Goal: Find specific page/section: Find specific page/section

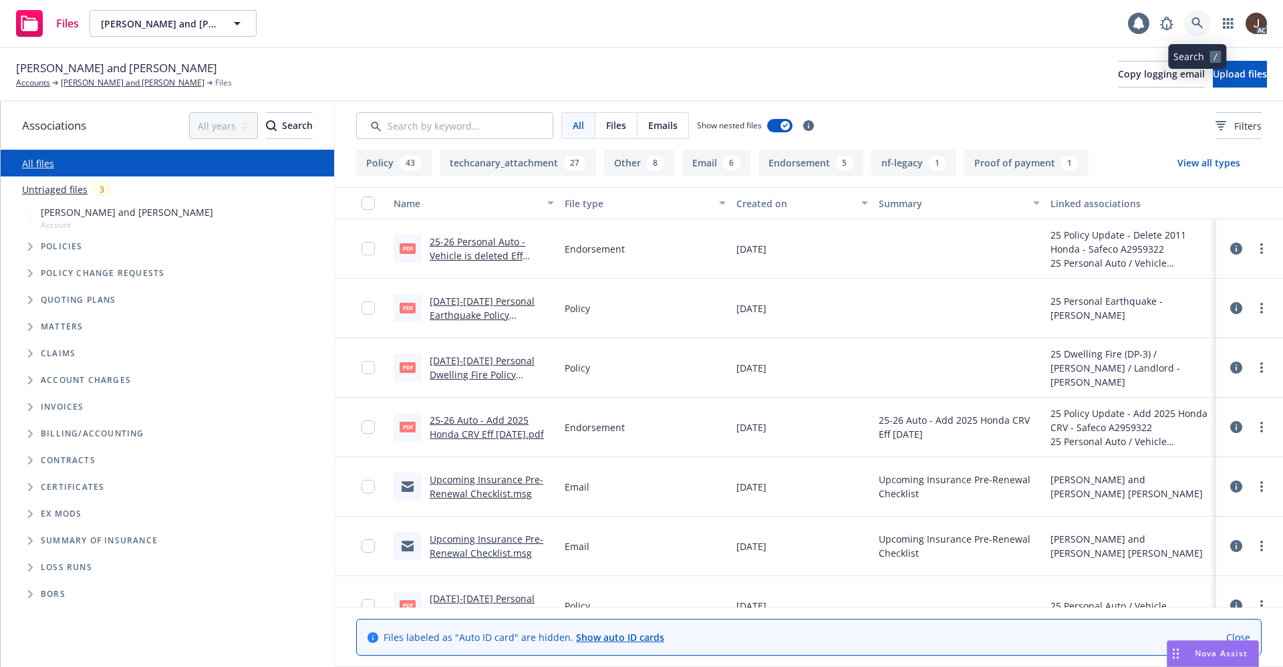
click at [1195, 23] on icon at bounding box center [1197, 23] width 12 height 12
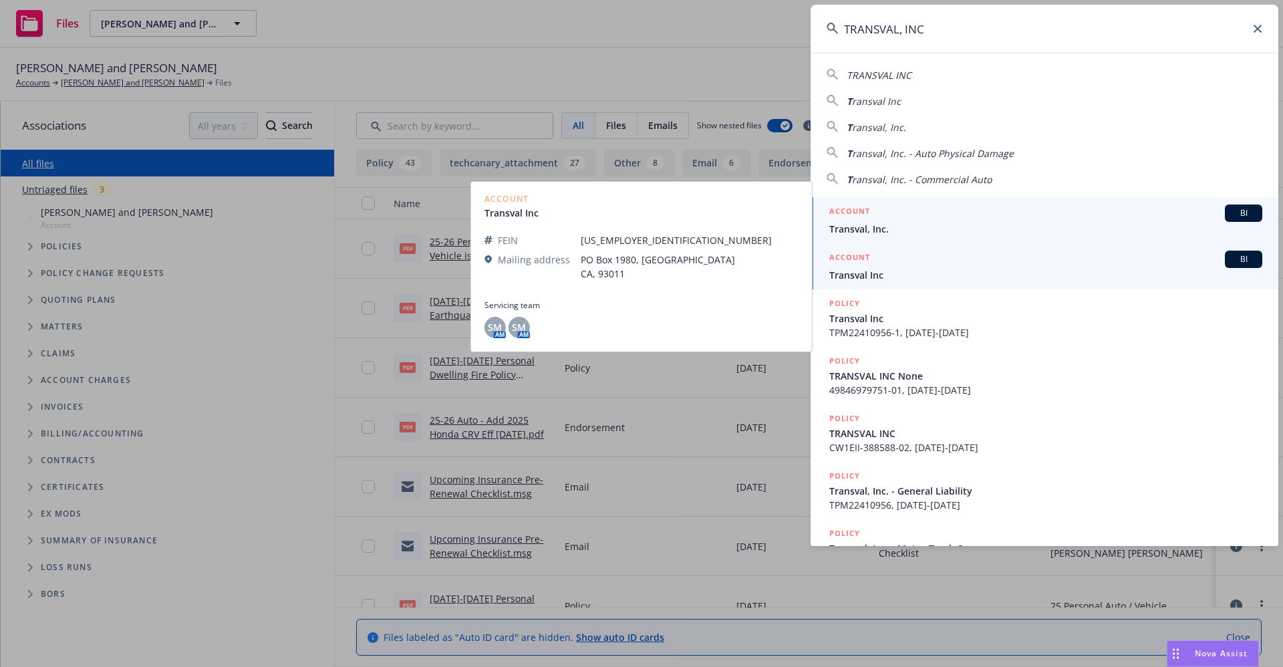
type input "TRANSVAL, INC"
click at [875, 236] on link "ACCOUNT BI Transval, Inc." at bounding box center [1044, 220] width 468 height 46
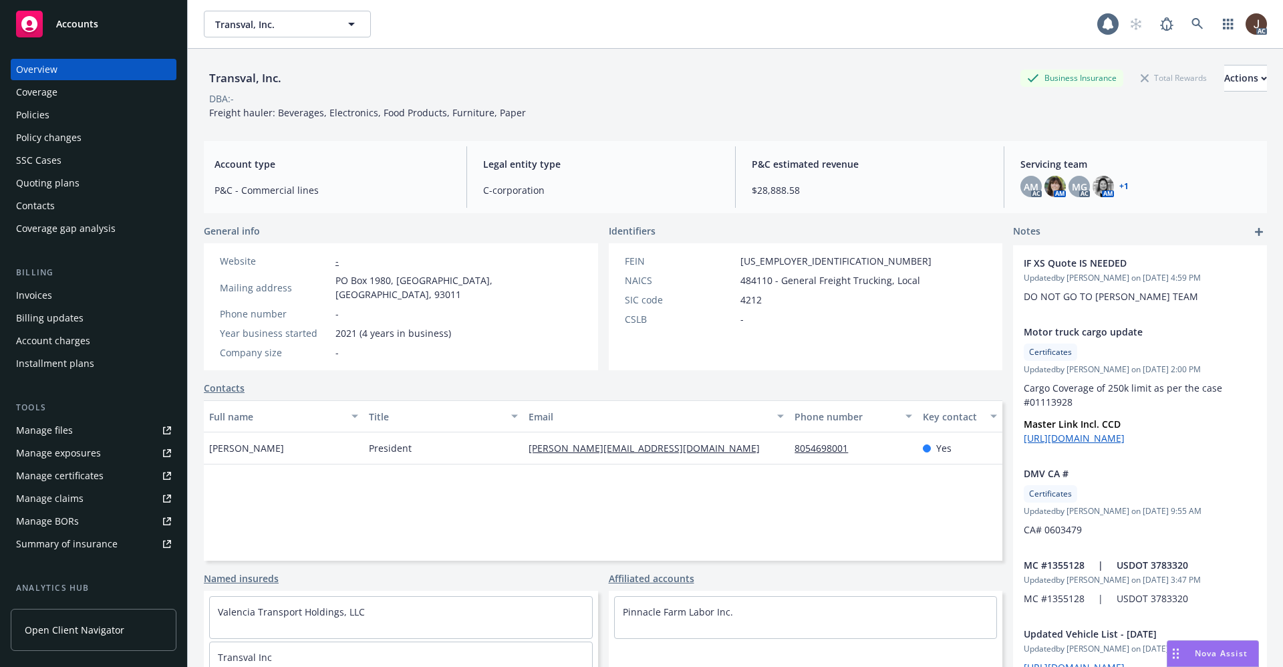
click at [31, 112] on div "Policies" at bounding box center [32, 114] width 33 height 21
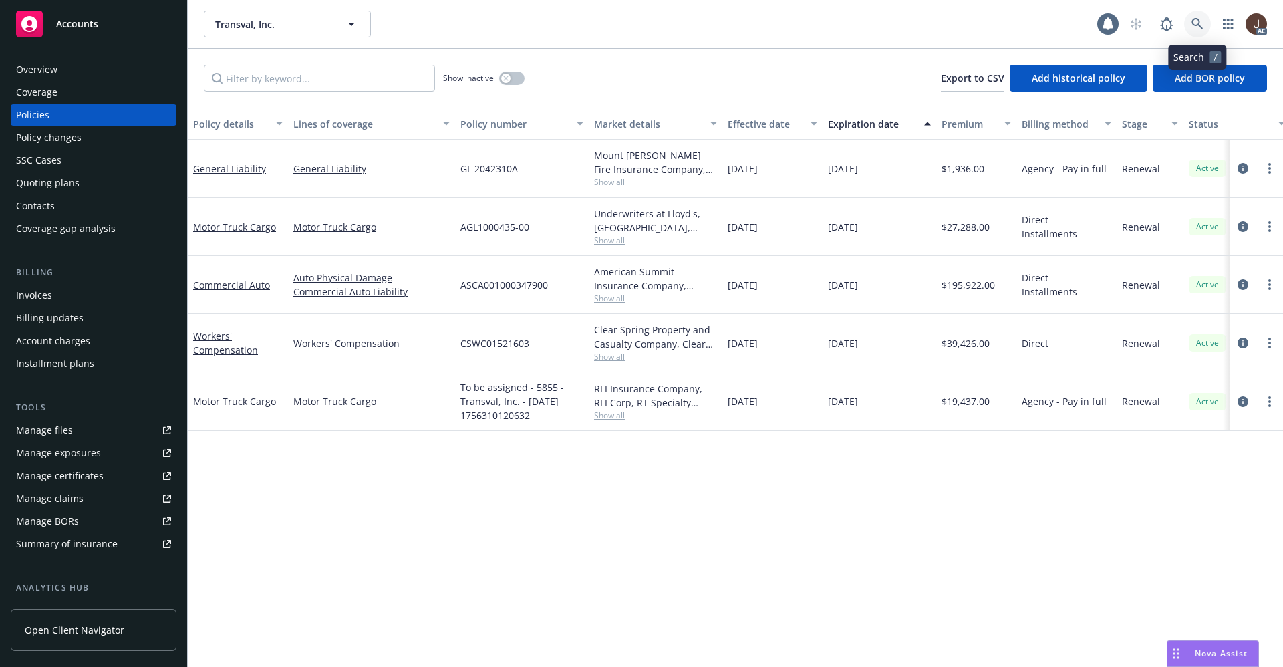
click at [1201, 25] on icon at bounding box center [1197, 24] width 12 height 12
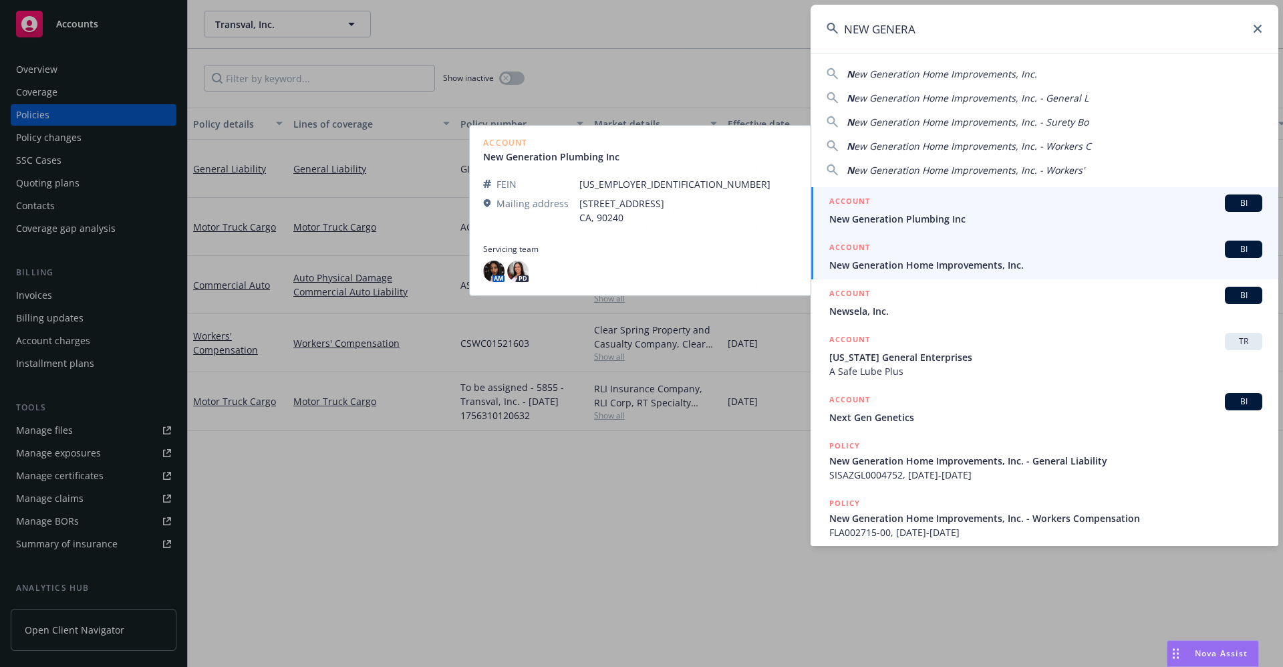
type input "NEW GENERA"
click at [971, 265] on span "New Generation Home Improvements, Inc." at bounding box center [1045, 265] width 433 height 14
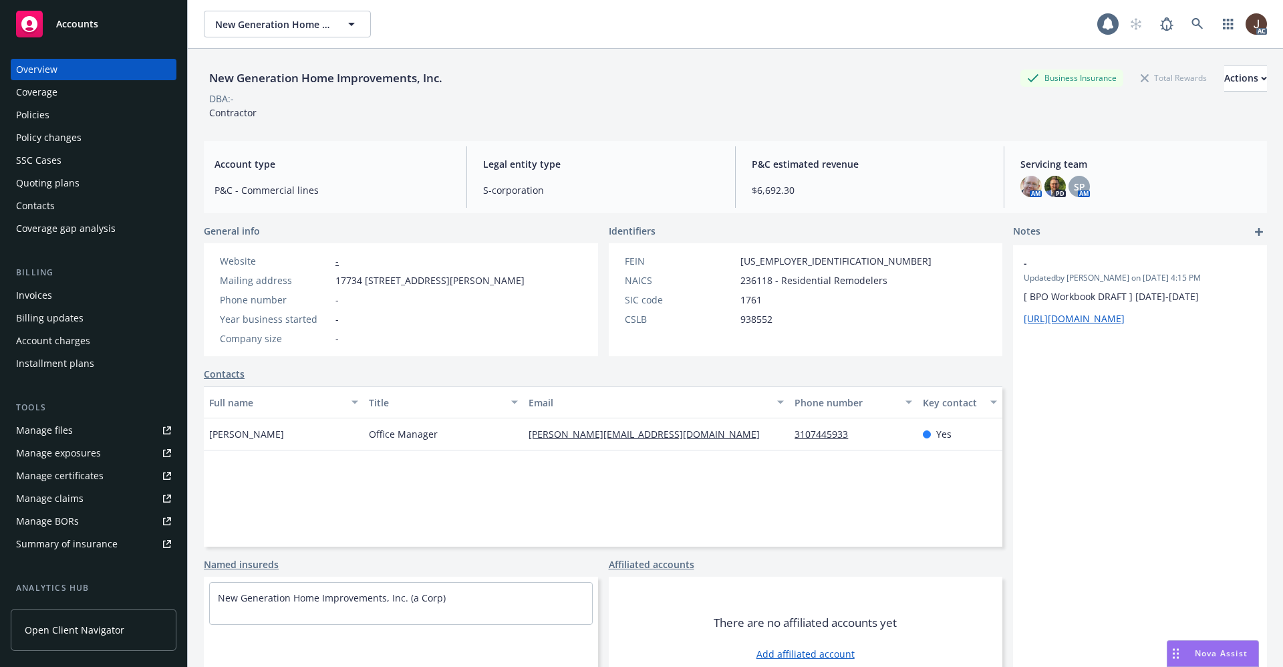
click at [31, 112] on div "Policies" at bounding box center [32, 114] width 33 height 21
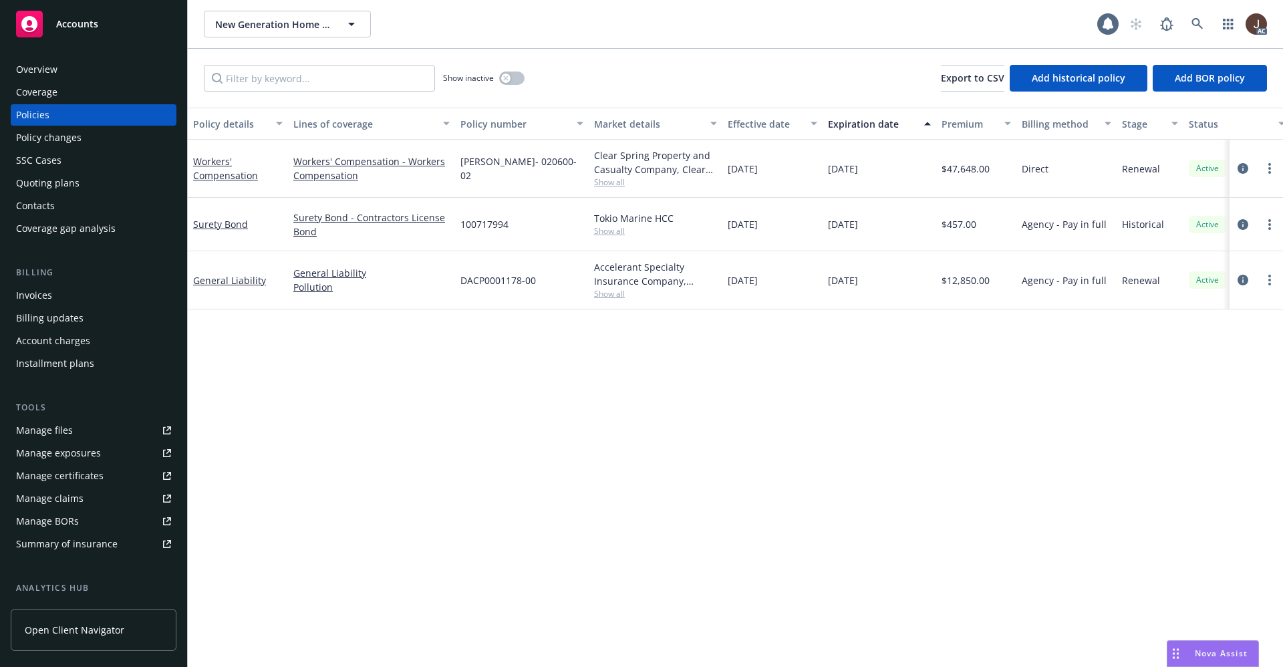
click at [412, 358] on div "Policy details Lines of coverage Policy number Market details Effective date Ex…" at bounding box center [735, 387] width 1095 height 559
click at [412, 357] on div "Policy details Lines of coverage Policy number Market details Effective date Ex…" at bounding box center [735, 387] width 1095 height 559
